Goal: Navigation & Orientation: Find specific page/section

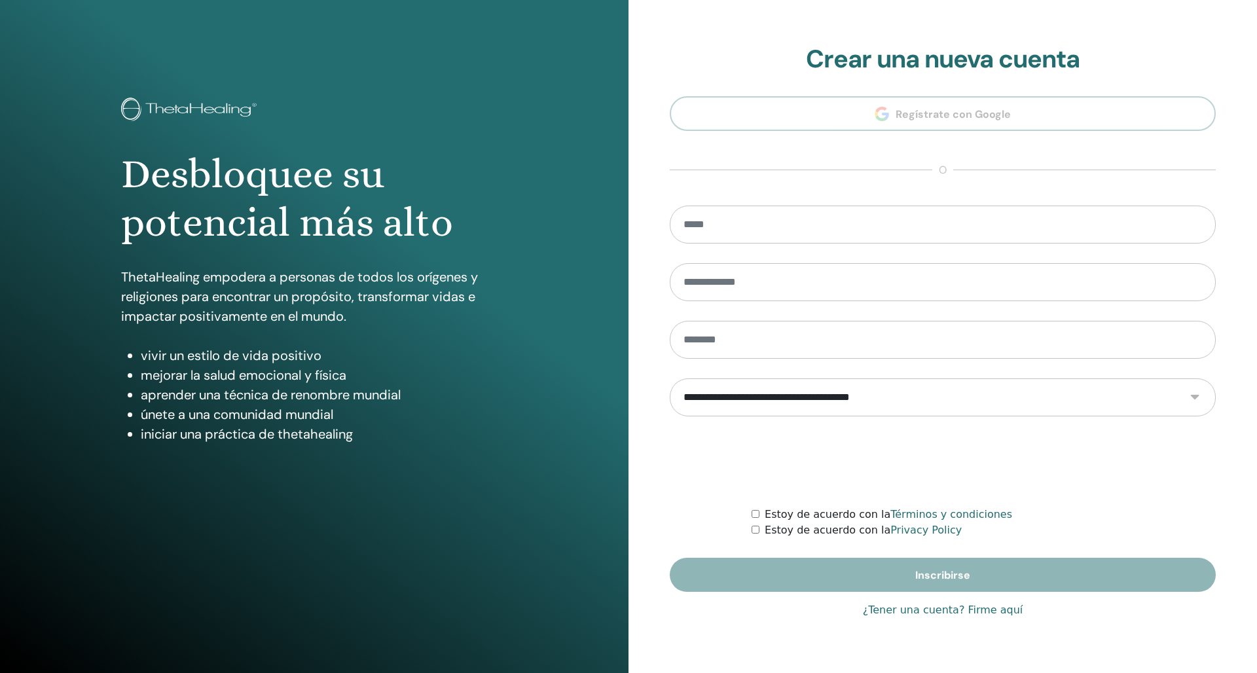
click at [821, 581] on link "¿Tener una cuenta? Firme aquí" at bounding box center [943, 610] width 160 height 16
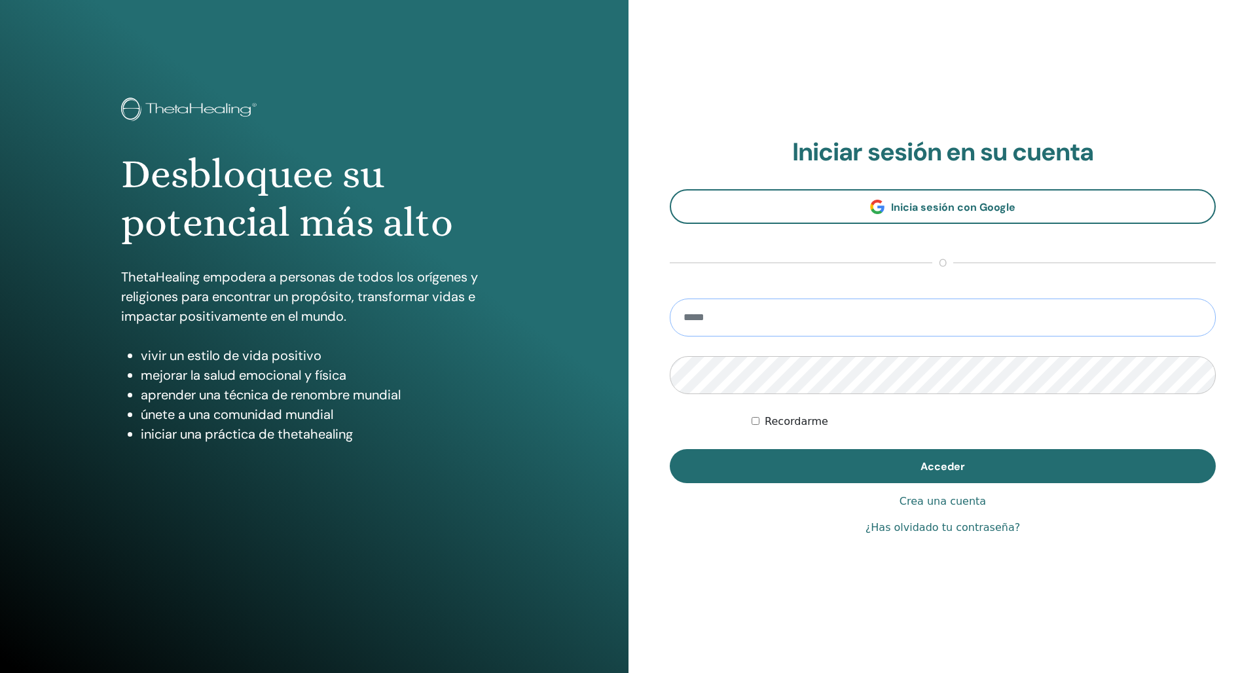
scroll to position [1, 0]
click at [737, 317] on input "email" at bounding box center [943, 318] width 546 height 38
type input "**********"
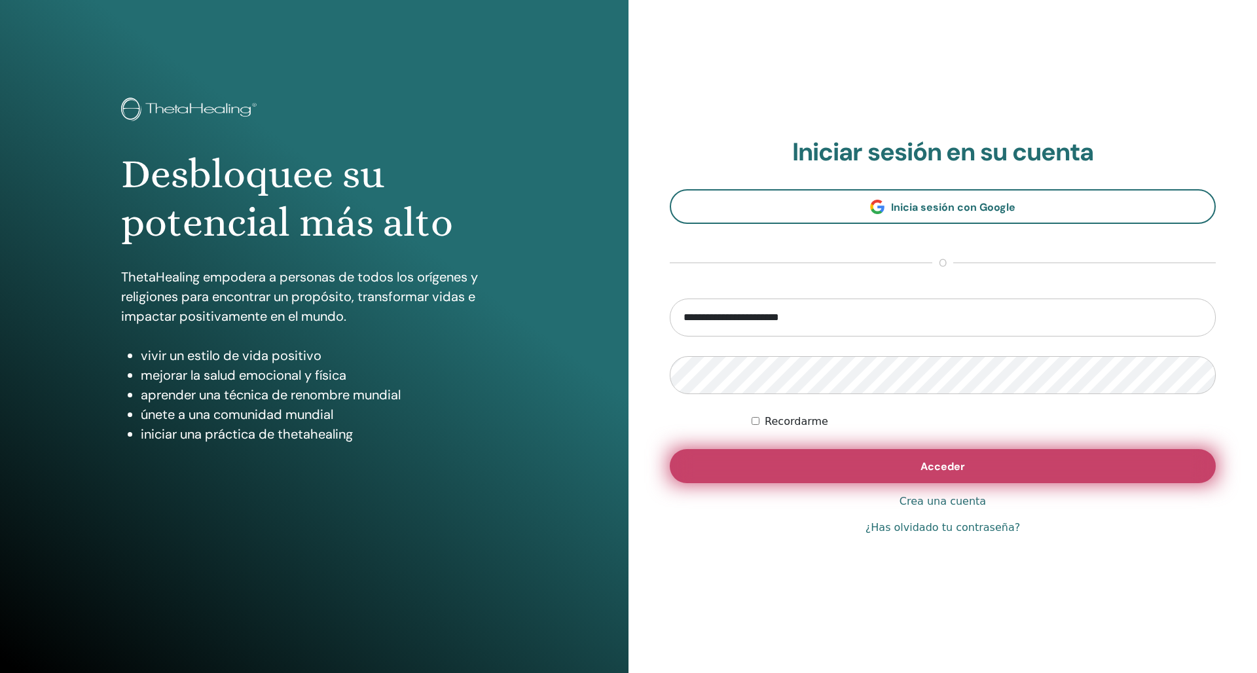
click at [821, 466] on span "Acceder" at bounding box center [943, 467] width 45 height 14
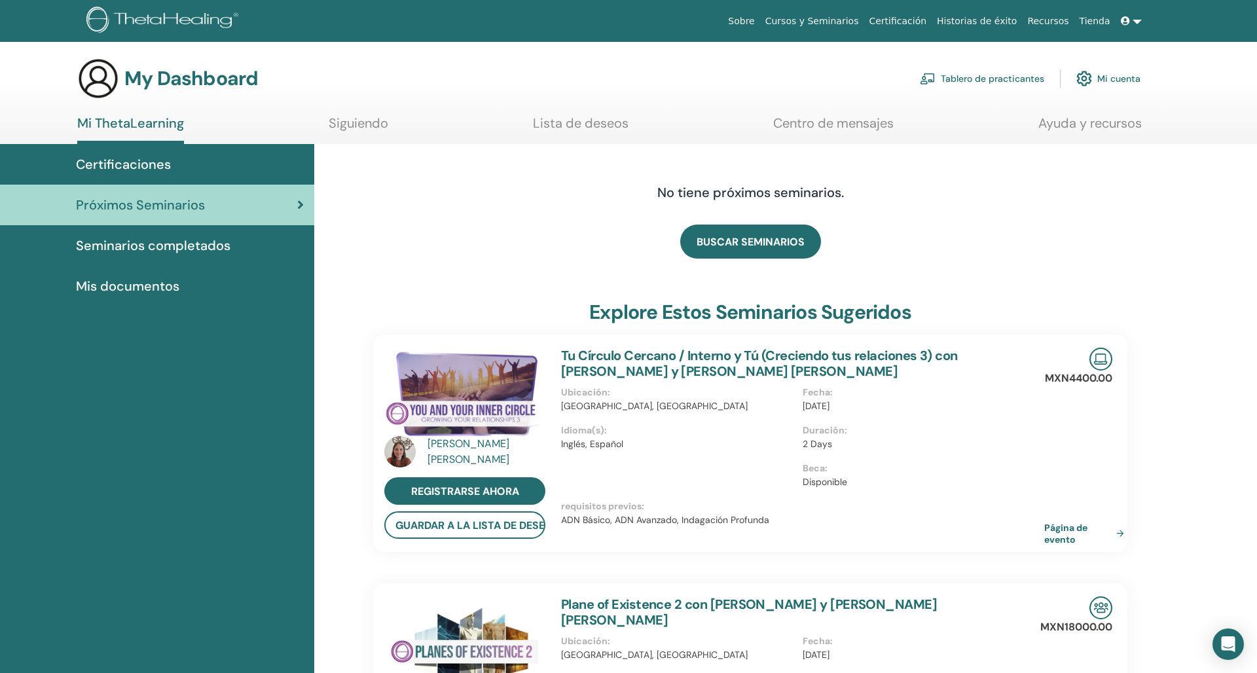
click at [143, 159] on span "Certificaciones" at bounding box center [123, 165] width 95 height 20
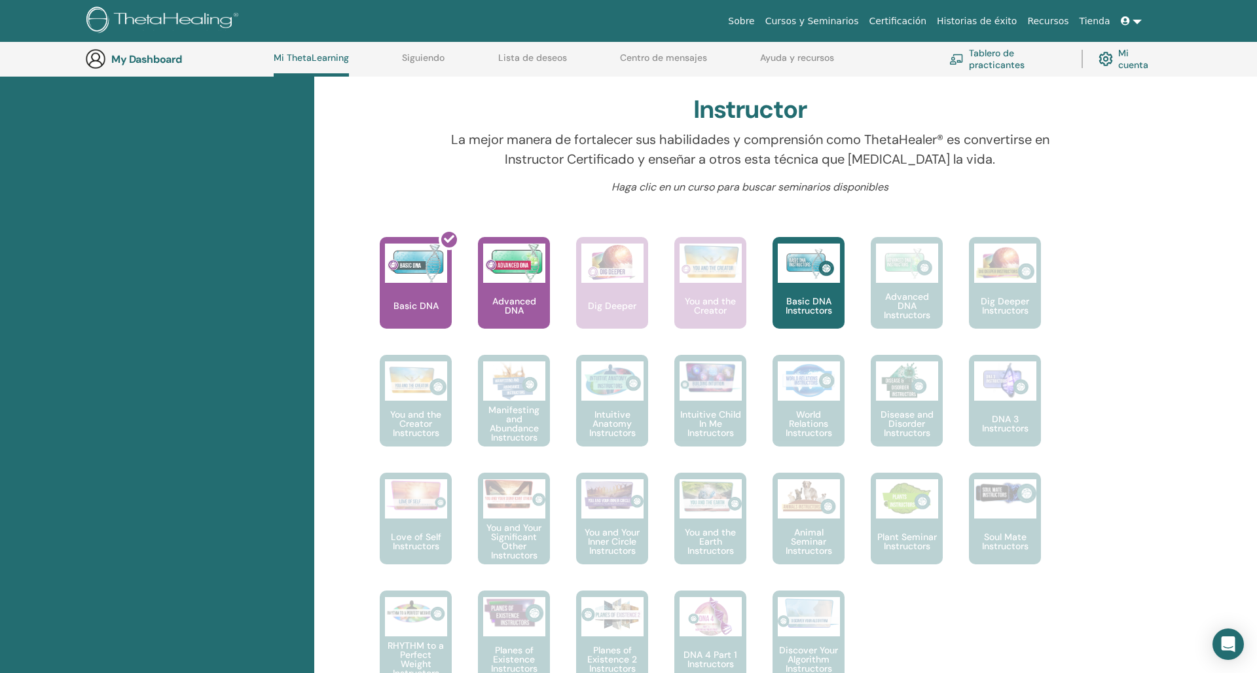
scroll to position [396, 0]
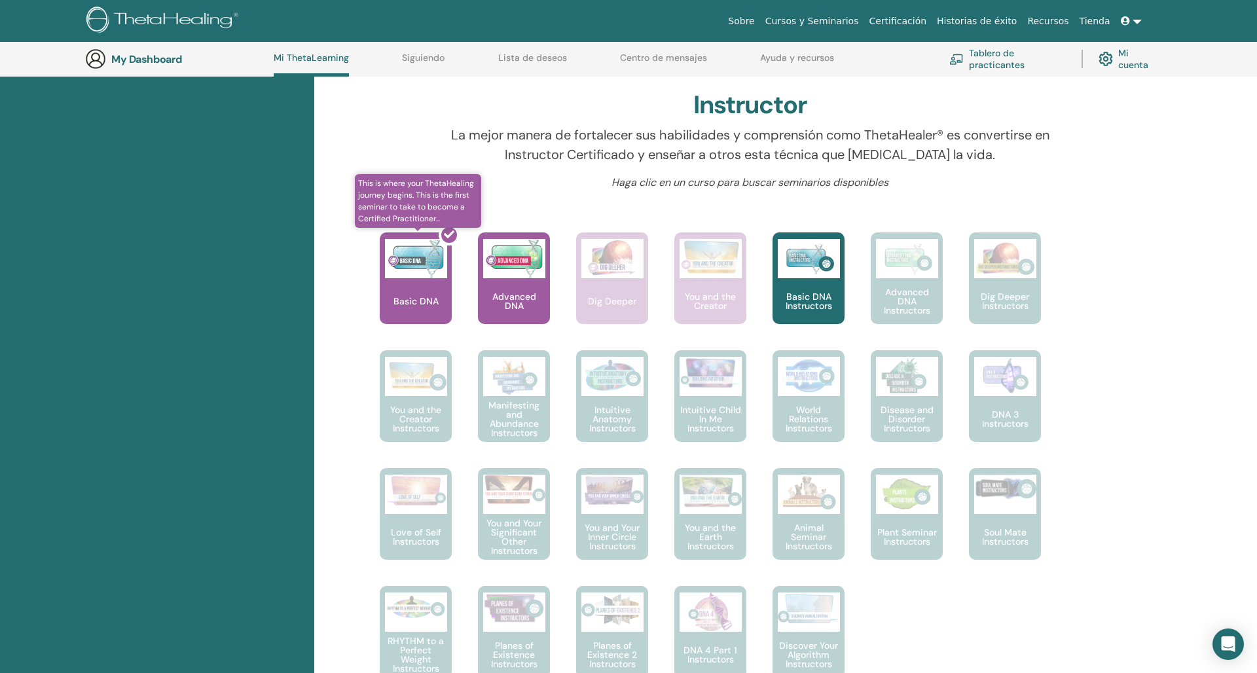
click at [411, 259] on div at bounding box center [424, 284] width 72 height 118
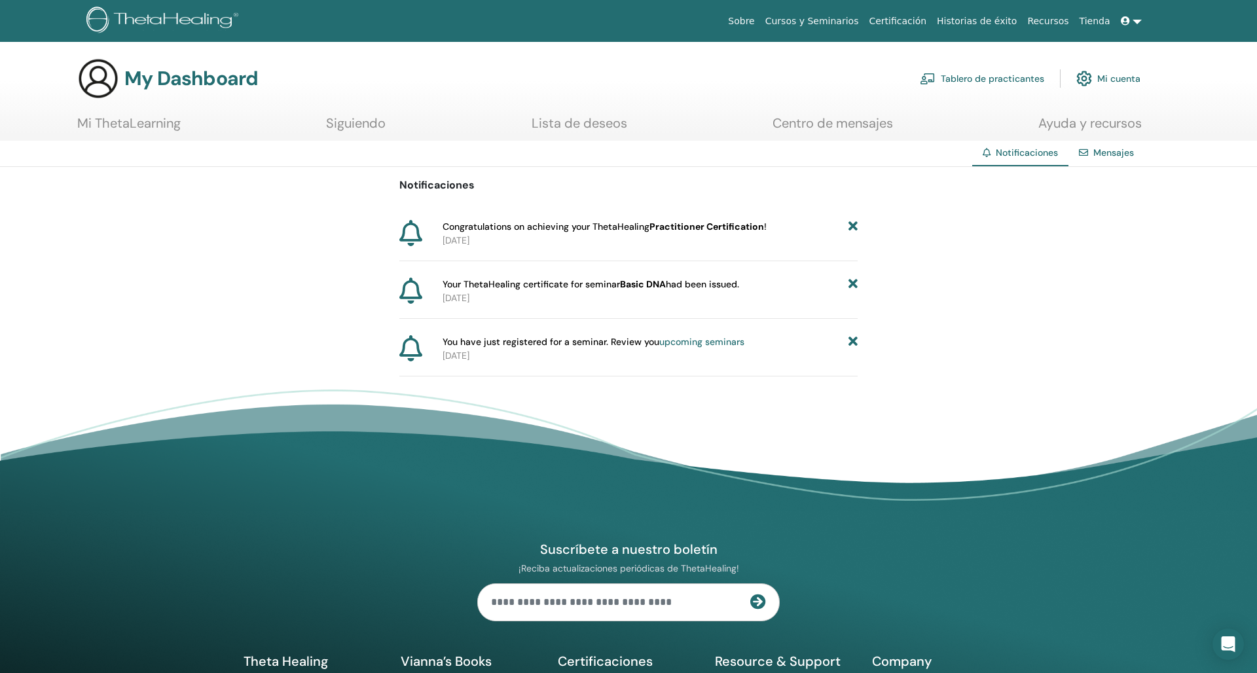
click at [684, 344] on link "upcoming seminars" at bounding box center [701, 342] width 85 height 12
click at [579, 284] on span "Your ThetaHealing certificate for seminar Basic DNA had been issued." at bounding box center [591, 285] width 297 height 14
click at [497, 284] on span "Your ThetaHealing certificate for seminar Basic DNA had been issued." at bounding box center [591, 285] width 297 height 14
click at [476, 288] on span "Your ThetaHealing certificate for seminar Basic DNA had been issued." at bounding box center [591, 285] width 297 height 14
click at [592, 241] on p "2025-09-14" at bounding box center [650, 241] width 415 height 14
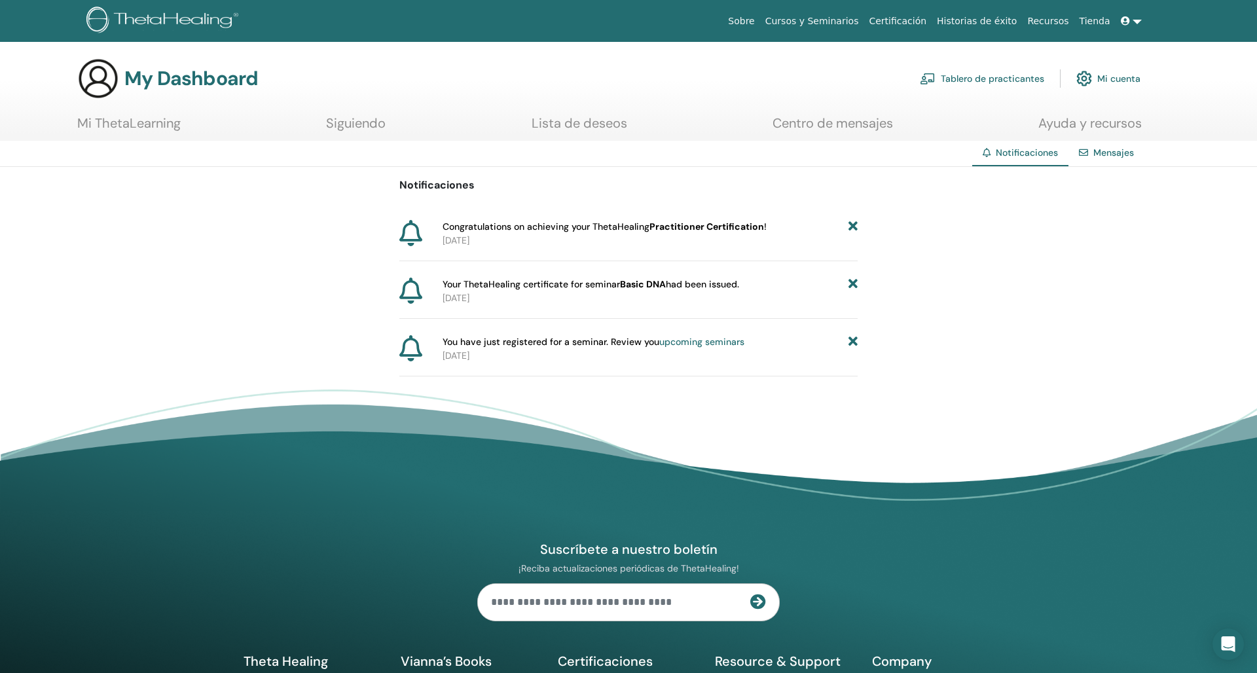
click at [595, 227] on span "Congratulations on achieving your ThetaHealing Practitioner Certification !" at bounding box center [605, 227] width 324 height 14
click at [1103, 153] on link "Mensajes" at bounding box center [1114, 153] width 41 height 12
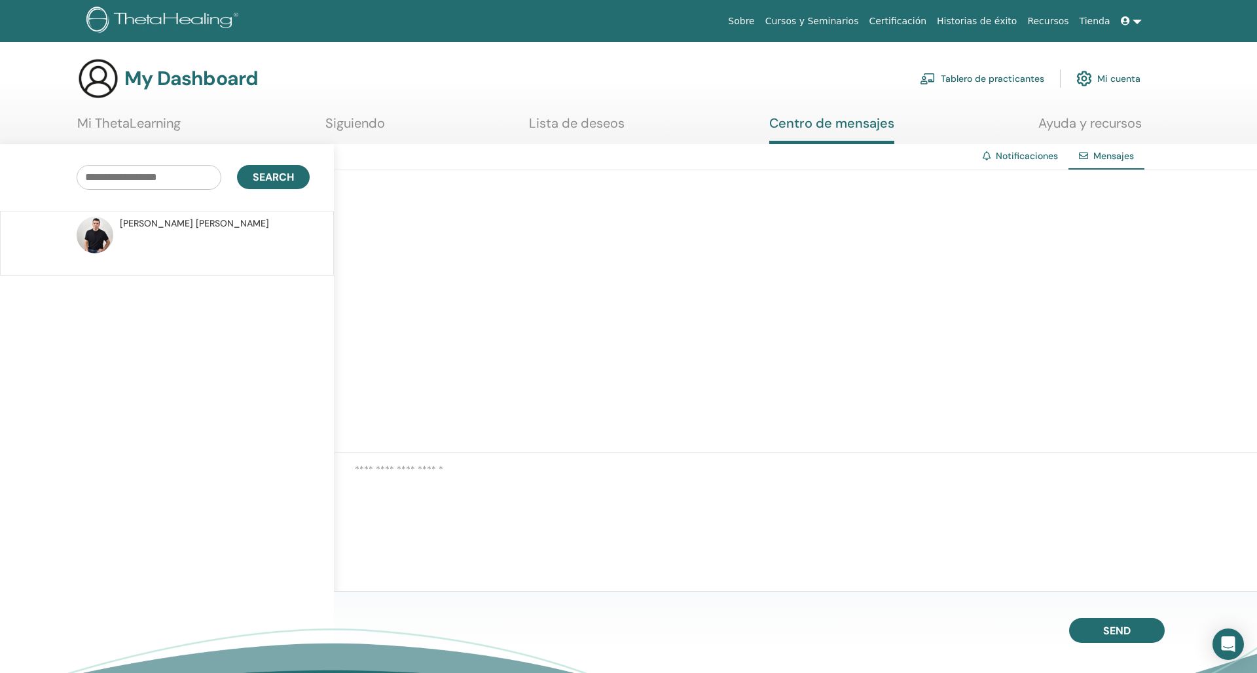
click at [593, 126] on link "Lista de deseos" at bounding box center [577, 128] width 96 height 26
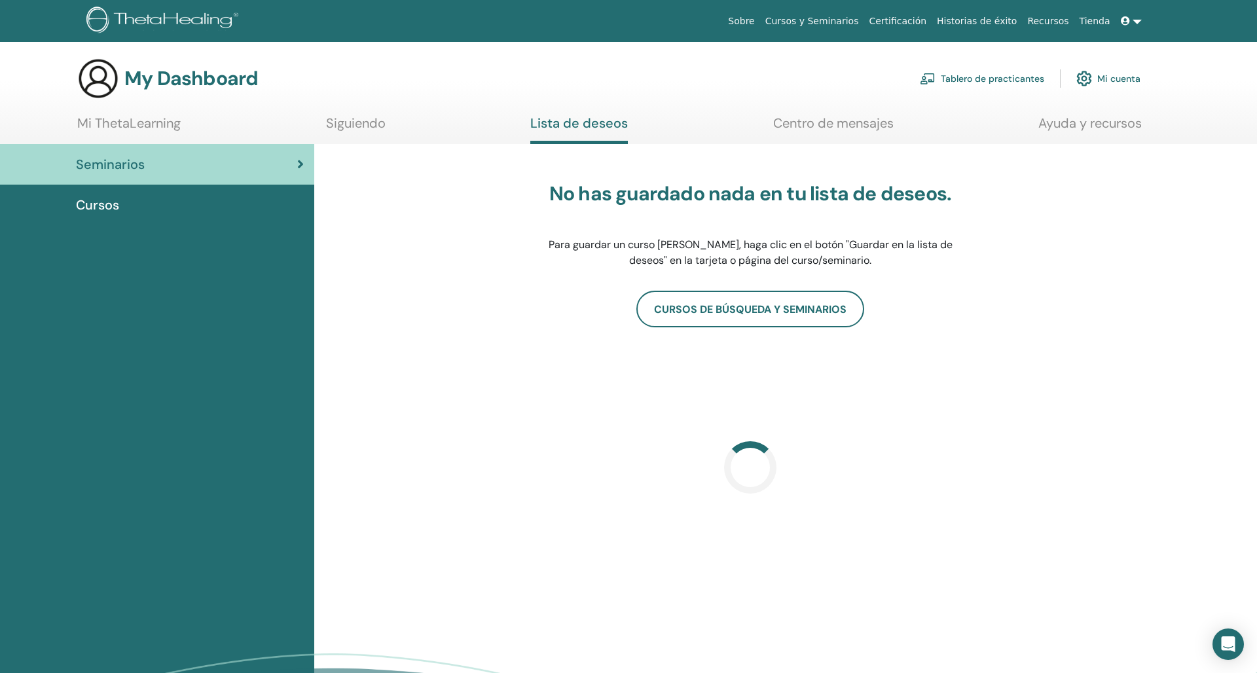
scroll to position [6, 0]
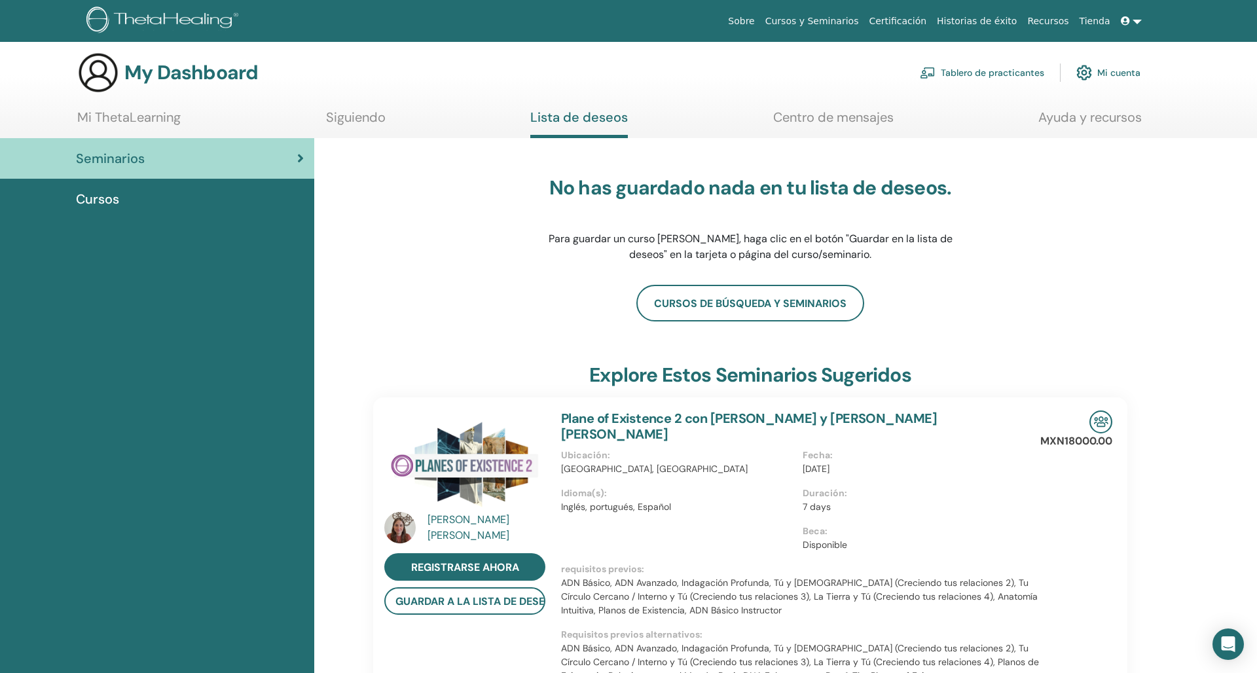
click at [360, 120] on link "Siguiendo" at bounding box center [356, 122] width 60 height 26
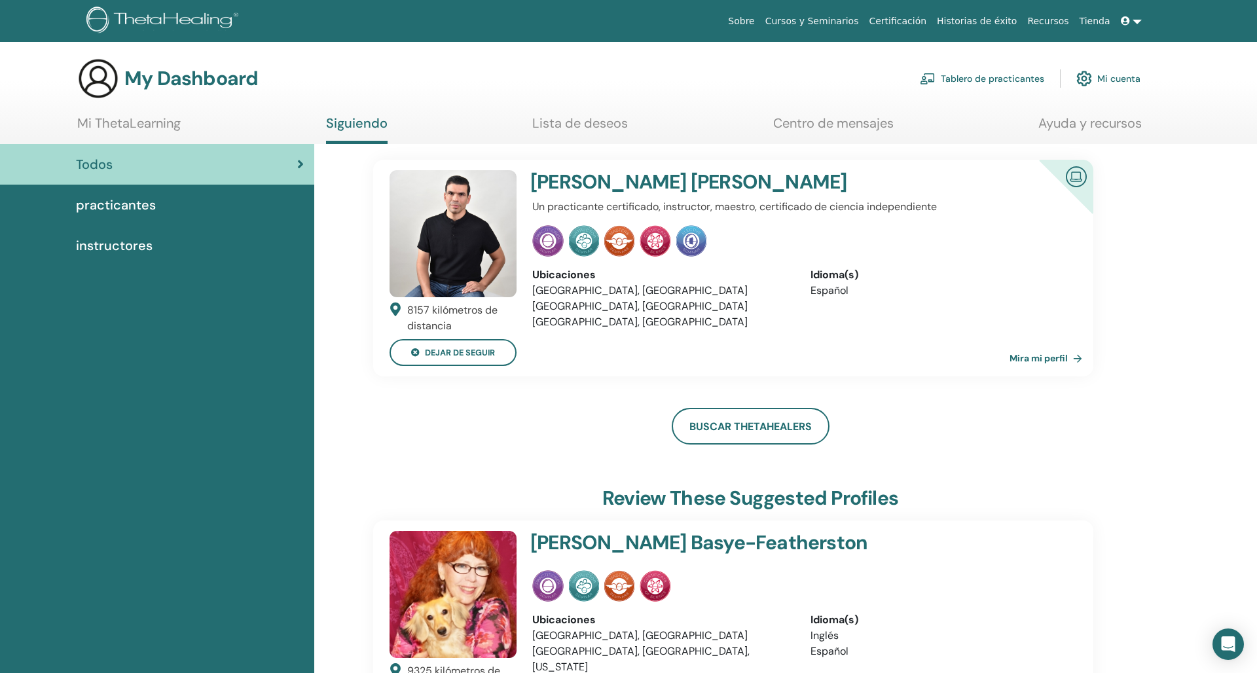
click at [1032, 358] on link "Mira mi perfil" at bounding box center [1049, 358] width 78 height 26
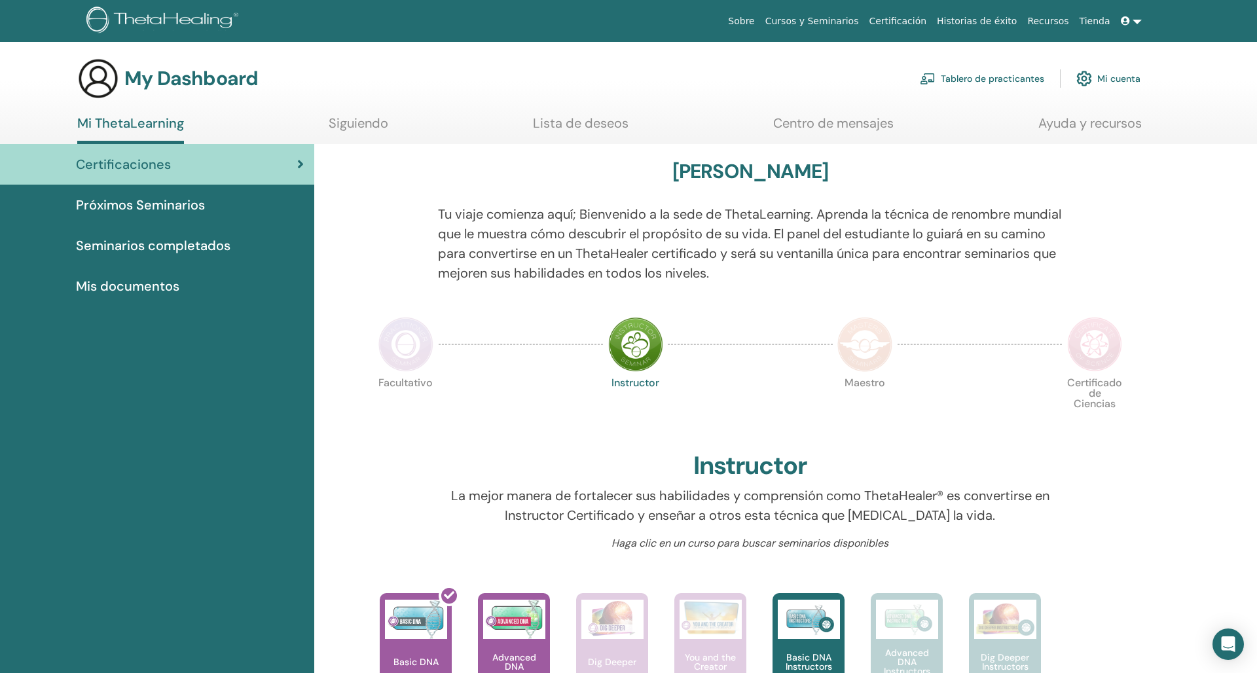
click at [179, 246] on span "Seminarios completados" at bounding box center [153, 246] width 155 height 20
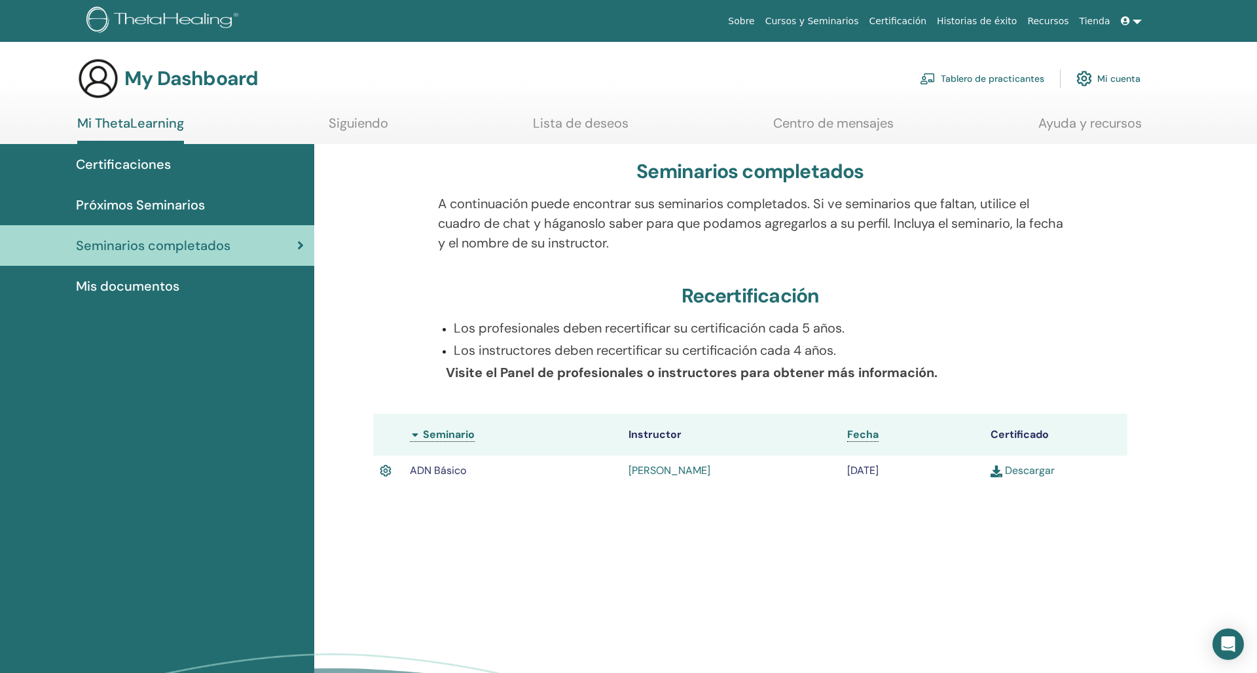
click at [999, 471] on img at bounding box center [997, 472] width 12 height 12
click at [1132, 78] on link "Mi cuenta" at bounding box center [1109, 78] width 64 height 29
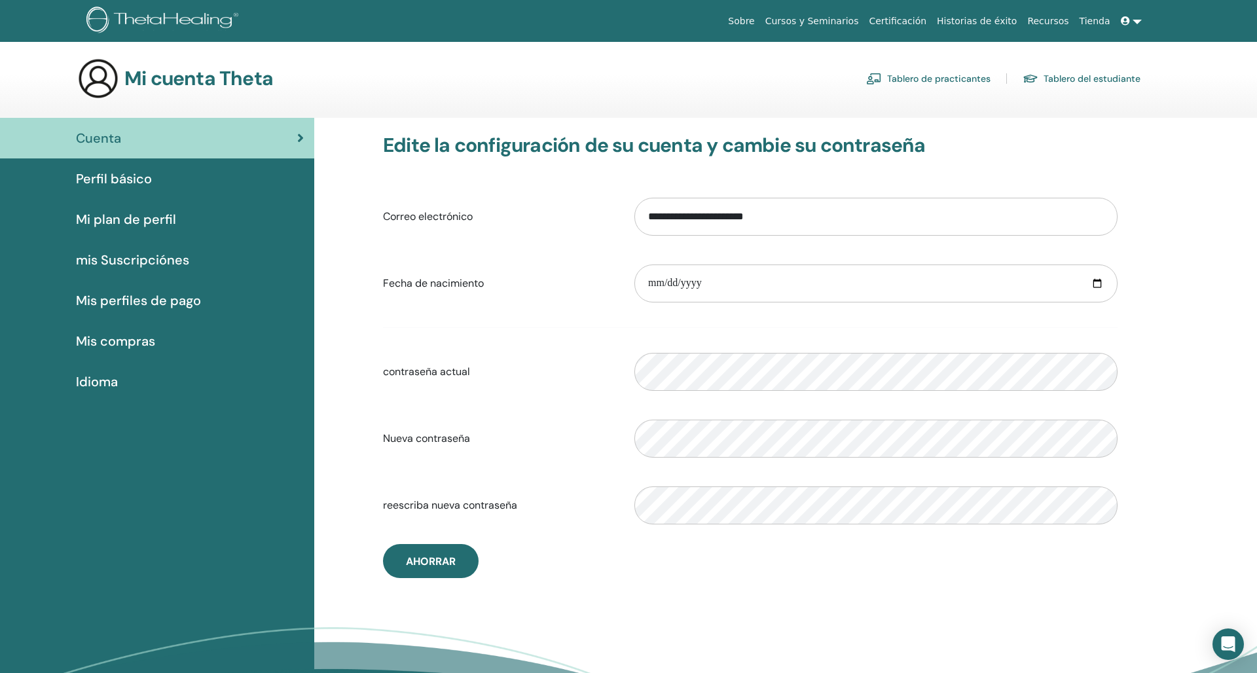
click at [1140, 22] on link at bounding box center [1131, 21] width 31 height 24
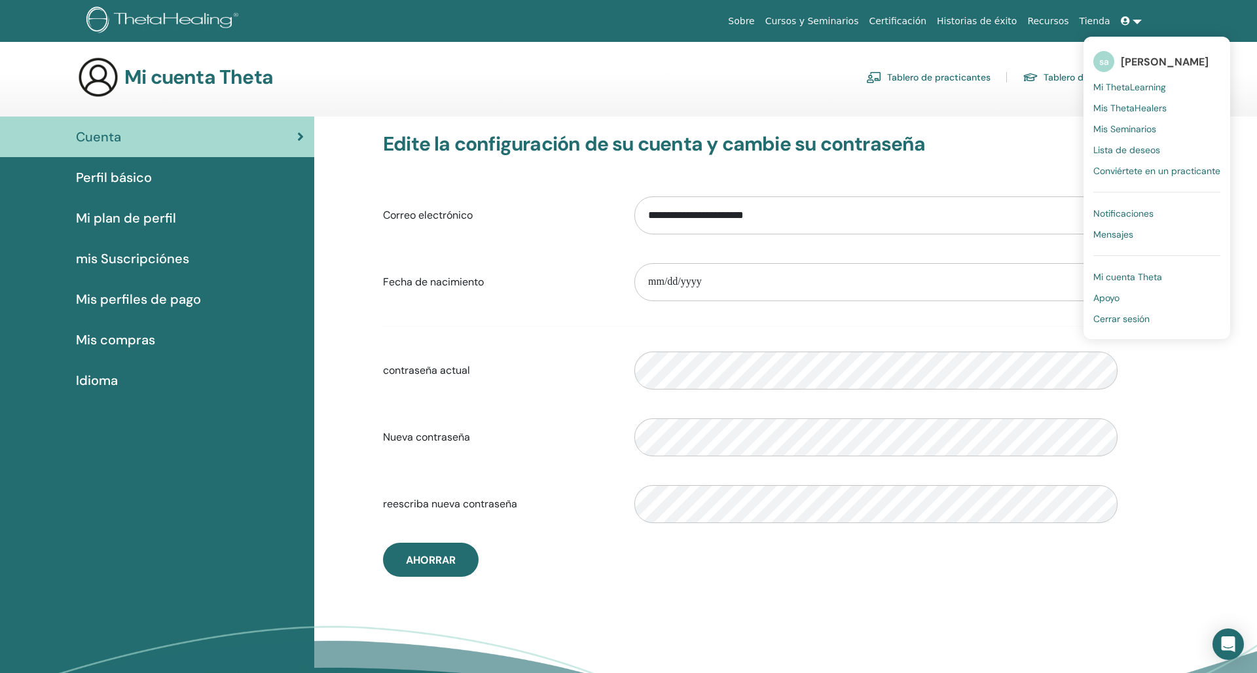
scroll to position [5, 1]
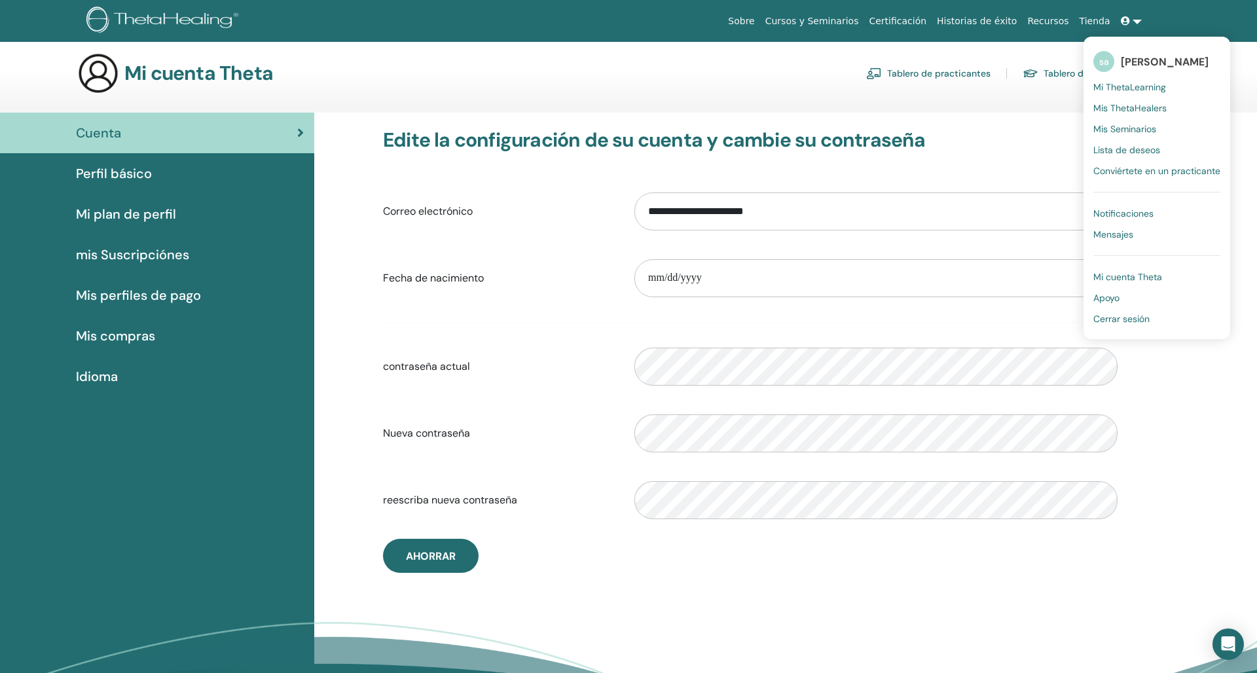
click at [1118, 320] on span "Cerrar sesión" at bounding box center [1122, 319] width 56 height 12
